Goal: Navigation & Orientation: Find specific page/section

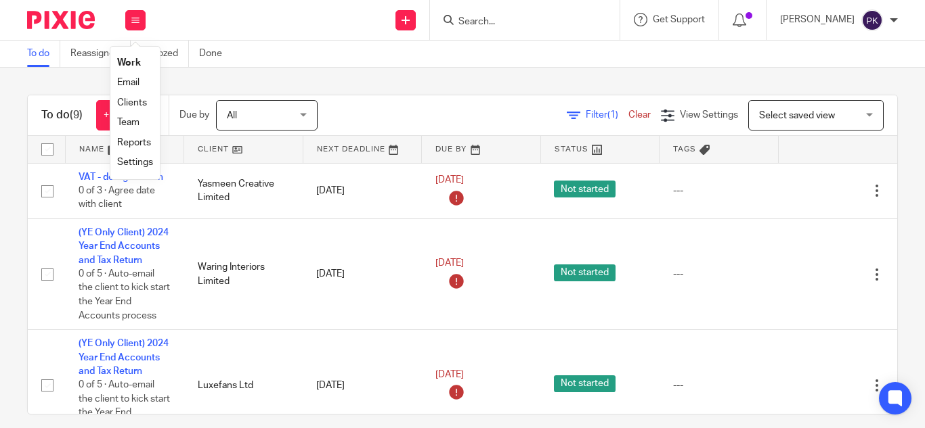
click at [131, 59] on li "Work" at bounding box center [135, 63] width 36 height 20
click at [131, 59] on link "Work" at bounding box center [129, 62] width 24 height 9
click at [732, 20] on icon at bounding box center [739, 21] width 14 height 14
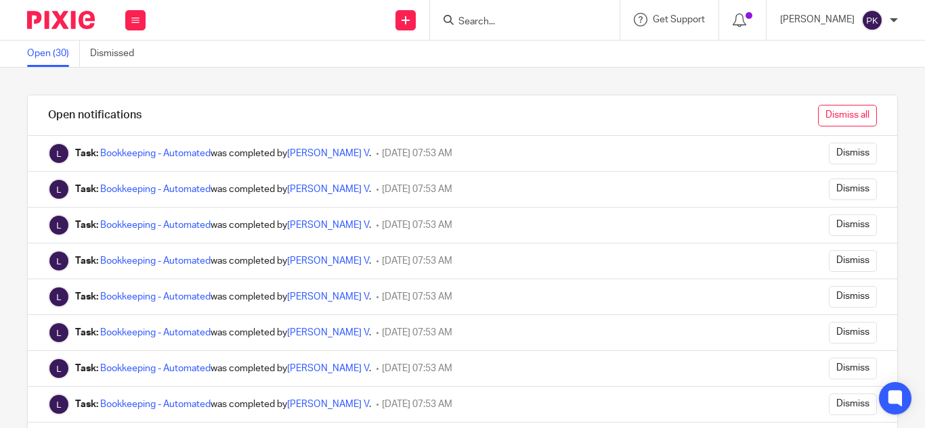
click at [818, 118] on input "Dismiss all" at bounding box center [847, 116] width 59 height 22
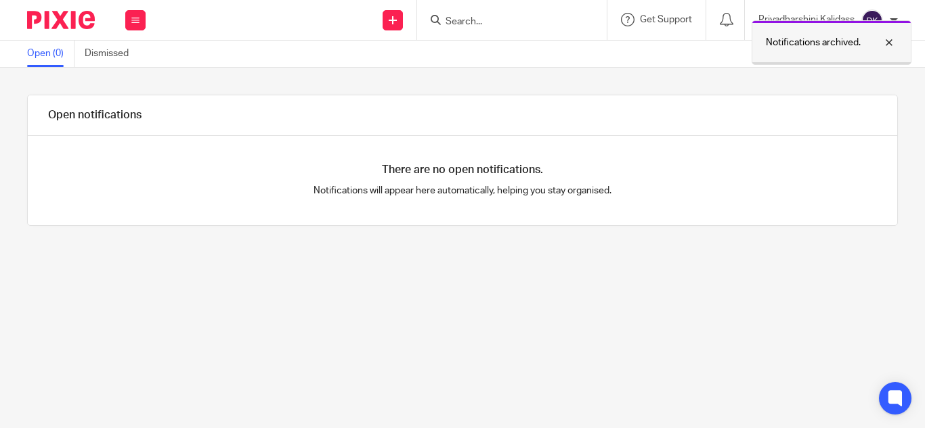
click at [885, 49] on div at bounding box center [878, 43] width 37 height 16
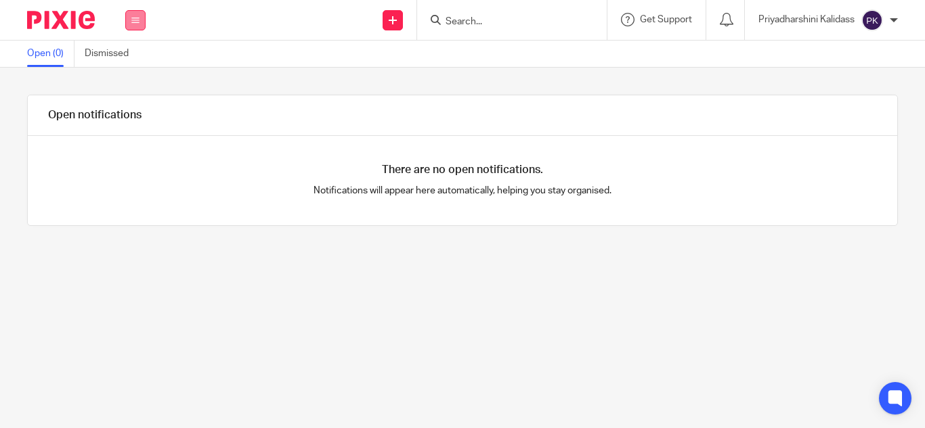
click at [141, 16] on button at bounding box center [135, 20] width 20 height 20
click at [128, 66] on link "Work" at bounding box center [128, 62] width 22 height 9
